Goal: Transaction & Acquisition: Purchase product/service

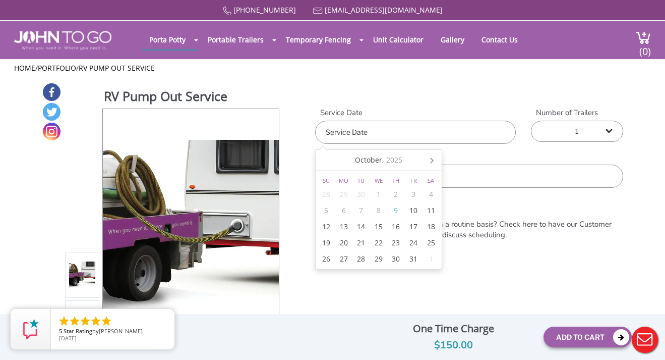
click at [402, 130] on input "text" at bounding box center [415, 132] width 201 height 23
click at [397, 260] on div "30" at bounding box center [396, 259] width 18 height 16
type input "[DATE]"
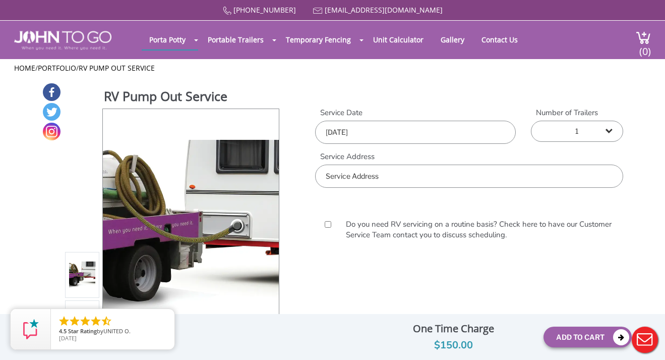
click at [421, 293] on div "RV Pump Out Service View feature & specs Download Pdf Product PDF Addon PDF Col…" at bounding box center [333, 226] width 582 height 289
click at [412, 169] on input "text" at bounding box center [469, 175] width 308 height 23
click at [369, 179] on div at bounding box center [332, 180] width 665 height 360
click at [366, 173] on input "text" at bounding box center [469, 175] width 308 height 23
paste input "[STREET_ADDRESS]"
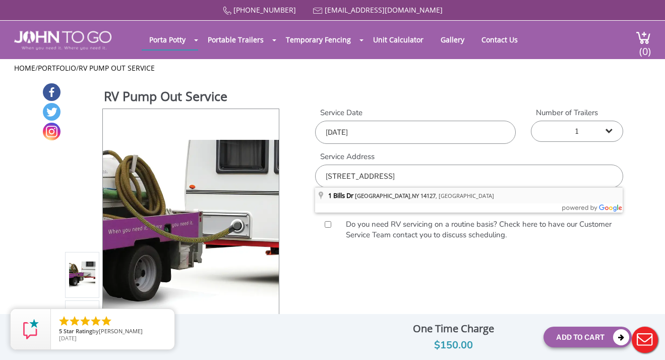
type input "[STREET_ADDRESS]"
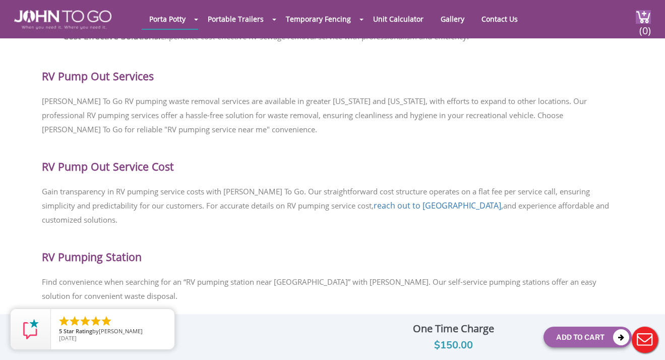
scroll to position [989, 0]
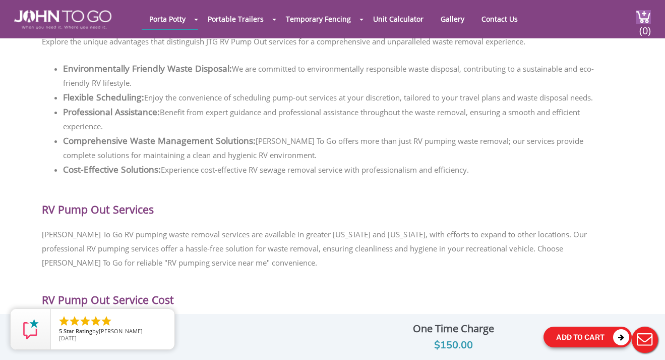
click at [573, 336] on button "Add To Cart" at bounding box center [588, 336] width 88 height 21
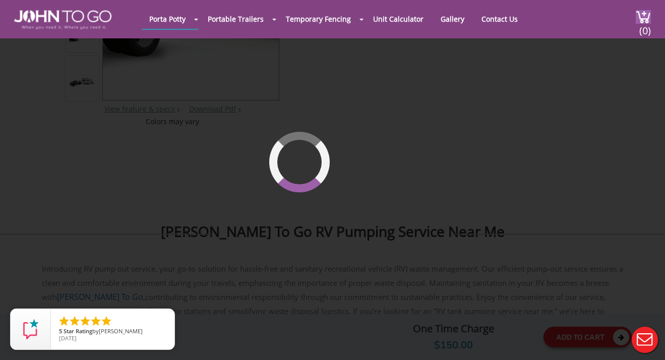
scroll to position [69, 0]
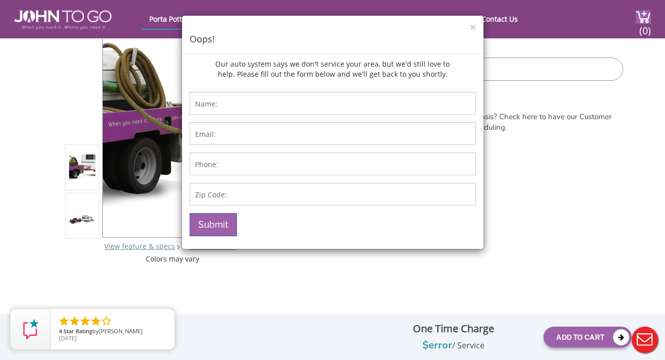
click at [481, 26] on div "× Oops!" at bounding box center [333, 35] width 302 height 38
click at [468, 26] on div "× Oops!" at bounding box center [333, 35] width 302 height 38
click at [467, 20] on div "× Oops!" at bounding box center [333, 35] width 302 height 38
click at [470, 27] on button "×" at bounding box center [473, 27] width 6 height 11
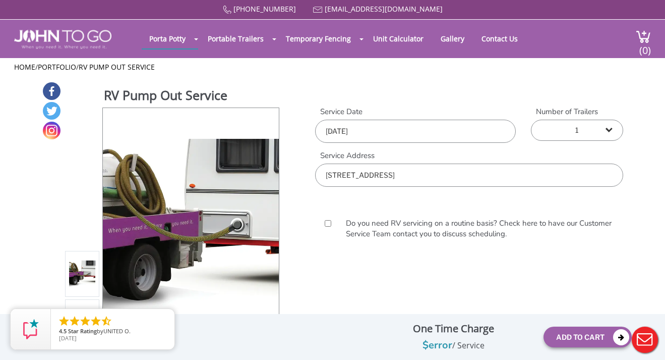
scroll to position [0, 0]
